Goal: Find specific page/section: Find specific page/section

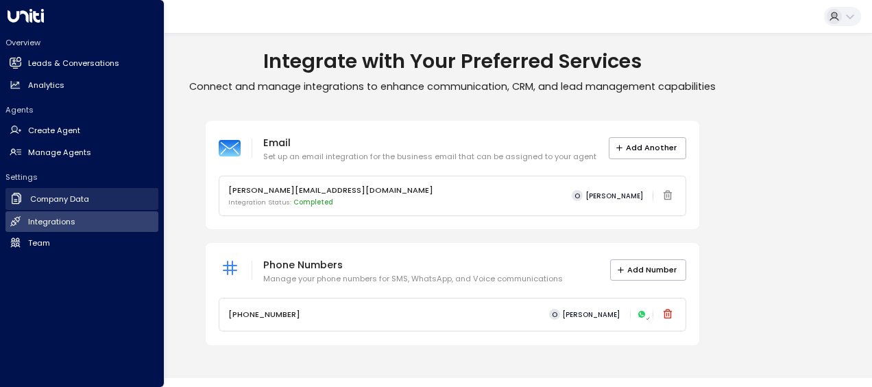
click at [56, 202] on h2 "Company Data" at bounding box center [59, 199] width 59 height 12
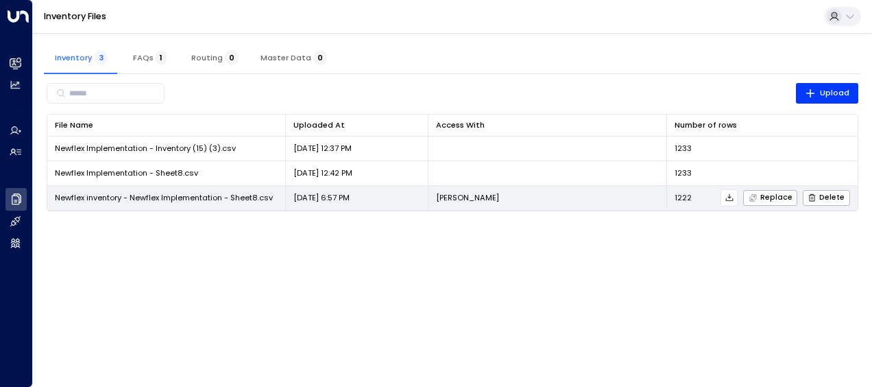
click at [734, 197] on icon at bounding box center [730, 198] width 8 height 8
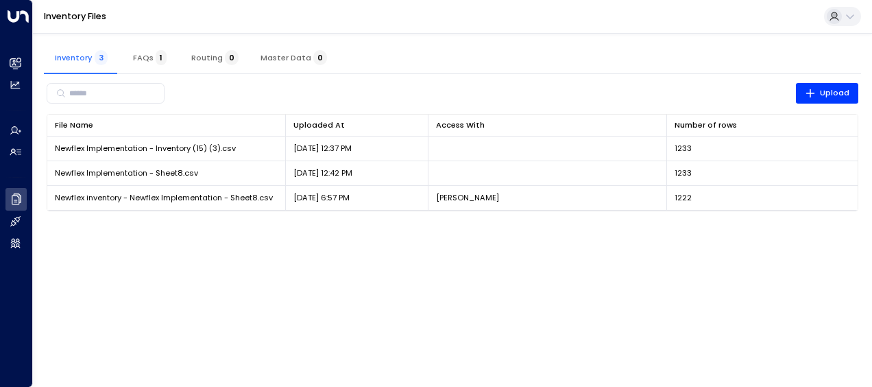
click at [486, 225] on html "Overview Leads & Conversations Leads & Conversations Analytics Analytics Agents…" at bounding box center [436, 112] width 872 height 225
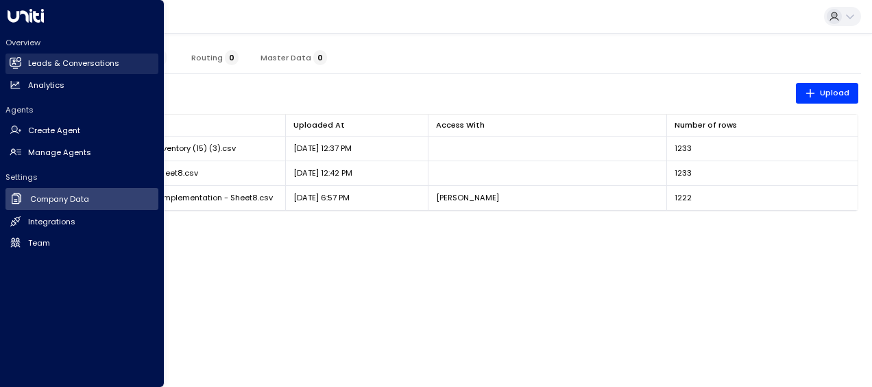
click at [36, 67] on h2 "Leads & Conversations" at bounding box center [73, 64] width 91 height 12
